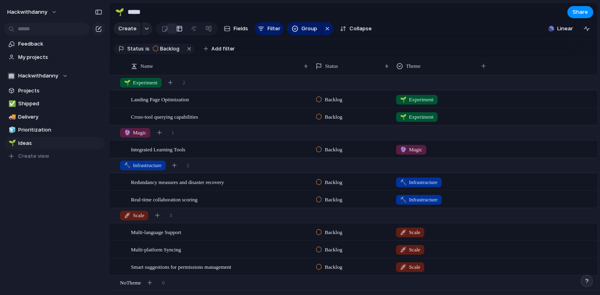
click at [288, 280] on div "button" at bounding box center [587, 281] width 6 height 6
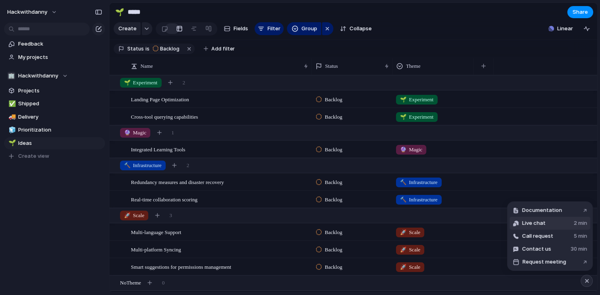
click at [288, 221] on button "Live chat 2 min" at bounding box center [549, 223] width 81 height 13
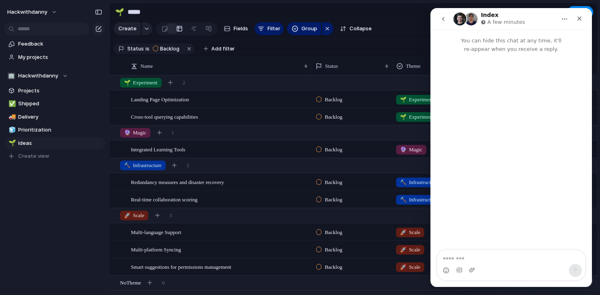
click at [288, 20] on icon "go back" at bounding box center [443, 19] width 6 height 6
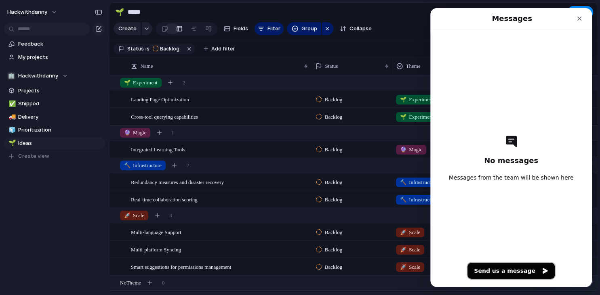
click at [288, 268] on button "Send us a message" at bounding box center [510, 271] width 87 height 16
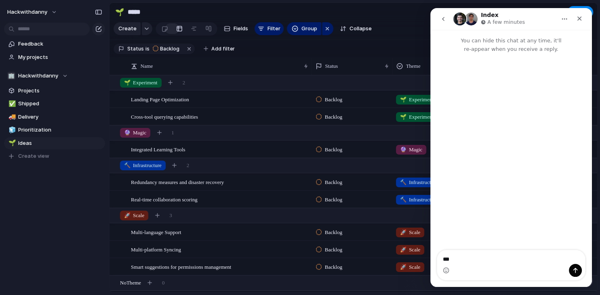
type textarea "****"
type textarea "**********"
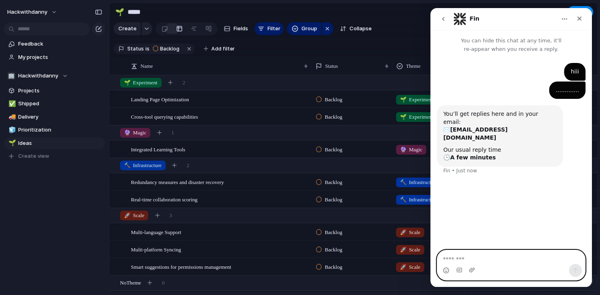
click at [288, 258] on textarea "Message…" at bounding box center [511, 257] width 148 height 14
type textarea "****"
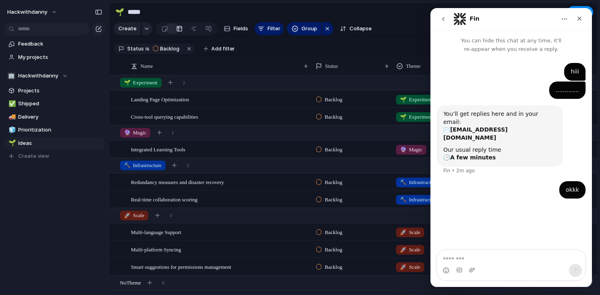
click at [288, 21] on icon "go back" at bounding box center [443, 19] width 6 height 6
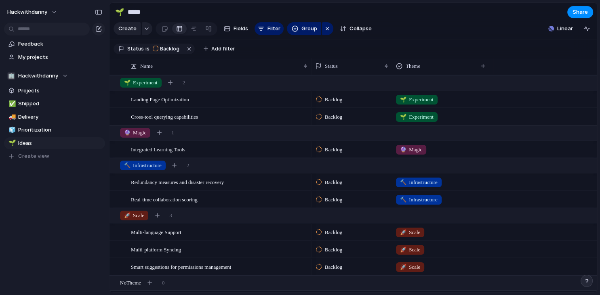
click at [590, 281] on button "button" at bounding box center [587, 281] width 12 height 12
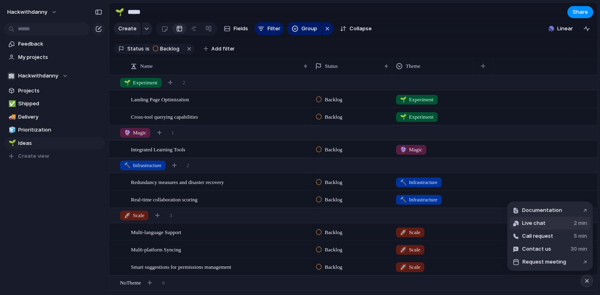
click at [566, 229] on button "Live chat 2 min" at bounding box center [549, 223] width 81 height 13
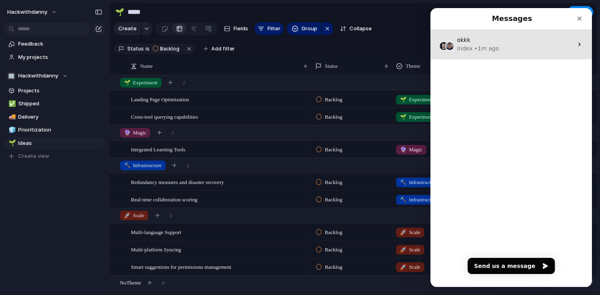
click at [495, 55] on div "okkk Index • 1m ago" at bounding box center [511, 44] width 162 height 30
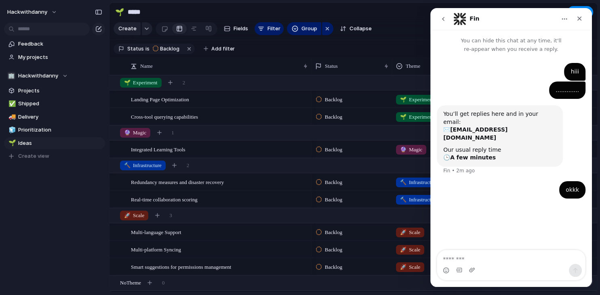
click at [443, 22] on icon "go back" at bounding box center [443, 19] width 6 height 6
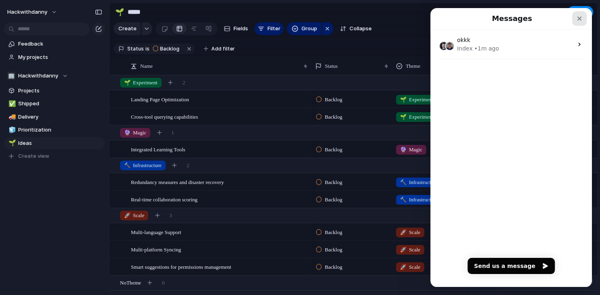
click at [579, 22] on div "Close" at bounding box center [579, 18] width 15 height 15
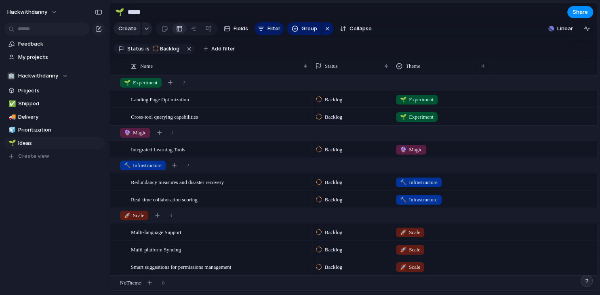
click at [589, 281] on div "button" at bounding box center [587, 281] width 6 height 6
click at [52, 13] on button "hackwithdanny" at bounding box center [33, 12] width 58 height 13
click at [38, 66] on span "Sign out" at bounding box center [29, 69] width 21 height 8
click at [47, 11] on button "hackwithdanny" at bounding box center [33, 12] width 58 height 13
click at [30, 69] on span "Sign out" at bounding box center [29, 69] width 21 height 8
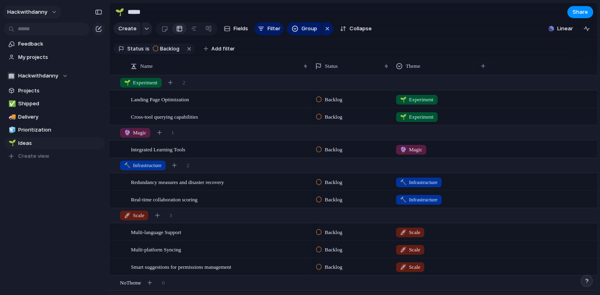
click at [50, 11] on button "hackwithdanny" at bounding box center [33, 12] width 58 height 13
click at [37, 30] on span "Settings" at bounding box center [30, 30] width 22 height 8
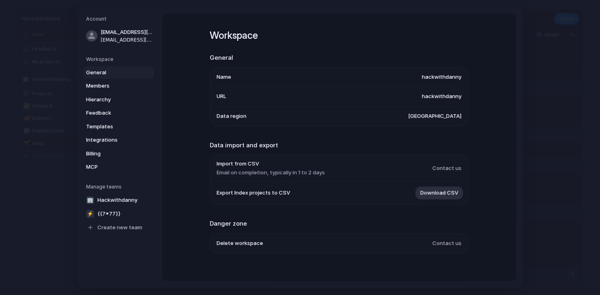
click at [230, 243] on span "Delete workspace" at bounding box center [240, 244] width 46 height 8
click at [442, 243] on span "Contact us" at bounding box center [446, 244] width 29 height 8
click at [408, 78] on li "Name hackwithdanny" at bounding box center [339, 77] width 245 height 19
click at [125, 84] on span "Members" at bounding box center [112, 86] width 52 height 8
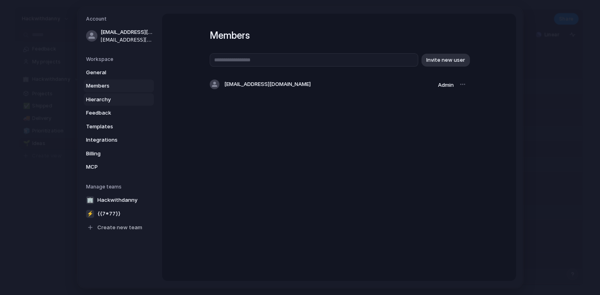
click at [112, 103] on span "Hierarchy" at bounding box center [112, 100] width 52 height 8
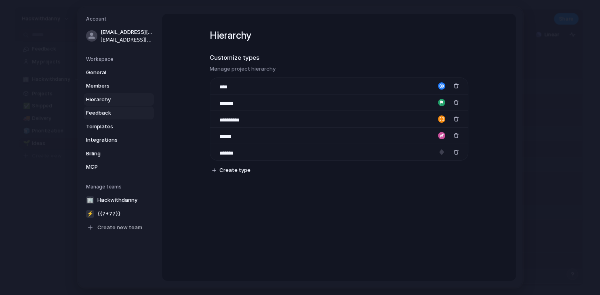
click at [112, 112] on span "Feedback" at bounding box center [112, 113] width 52 height 8
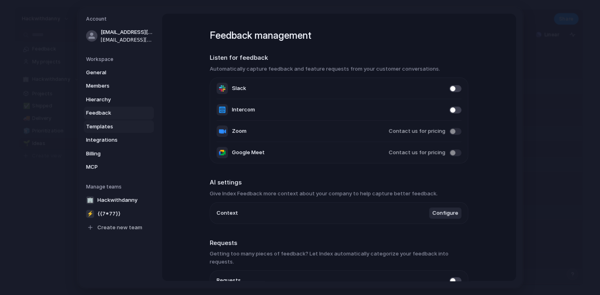
click at [112, 128] on span "Templates" at bounding box center [112, 127] width 52 height 8
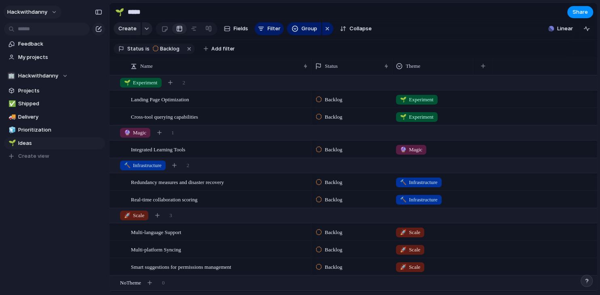
click at [45, 13] on span "hackwithdanny" at bounding box center [27, 12] width 40 height 8
click at [30, 68] on span "Sign out" at bounding box center [29, 69] width 21 height 8
